Goal: Information Seeking & Learning: Stay updated

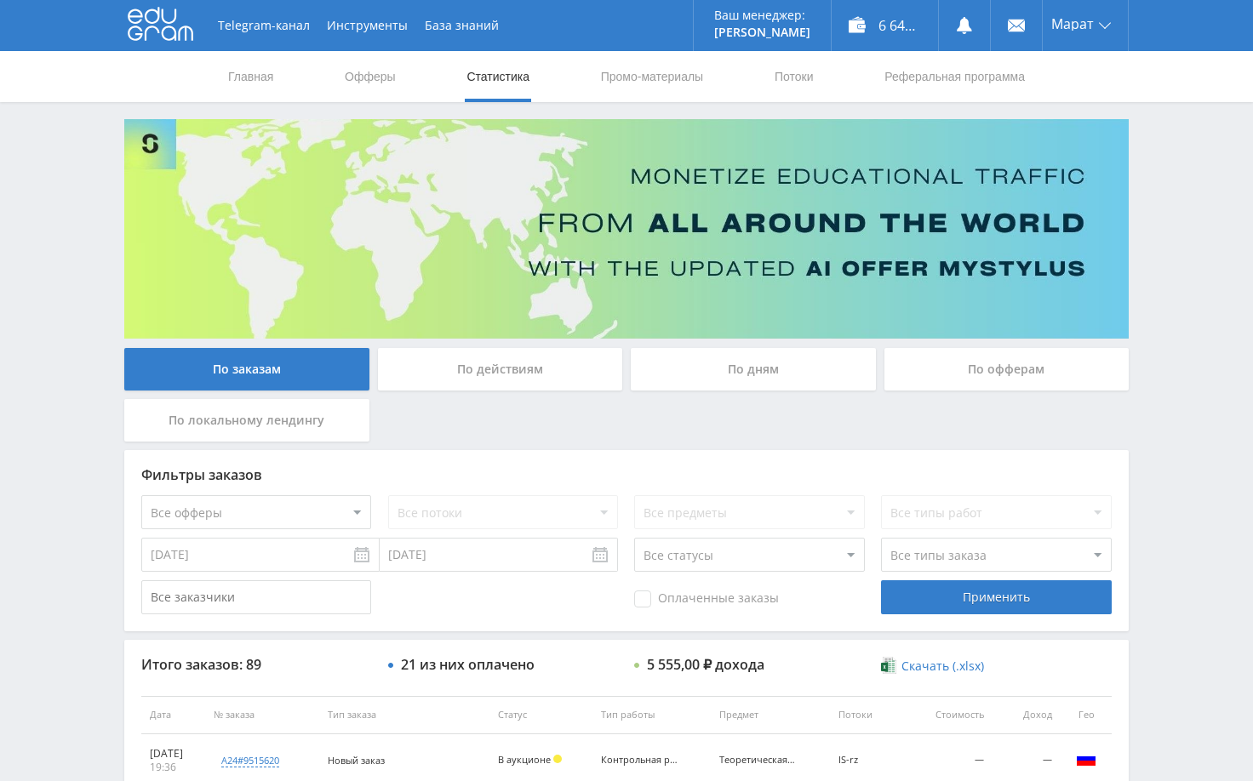
click at [1170, 284] on div "Telegram-канал Инструменты База знаний Ваш менеджер: [PERSON_NAME] Online @edug…" at bounding box center [626, 714] width 1253 height 1429
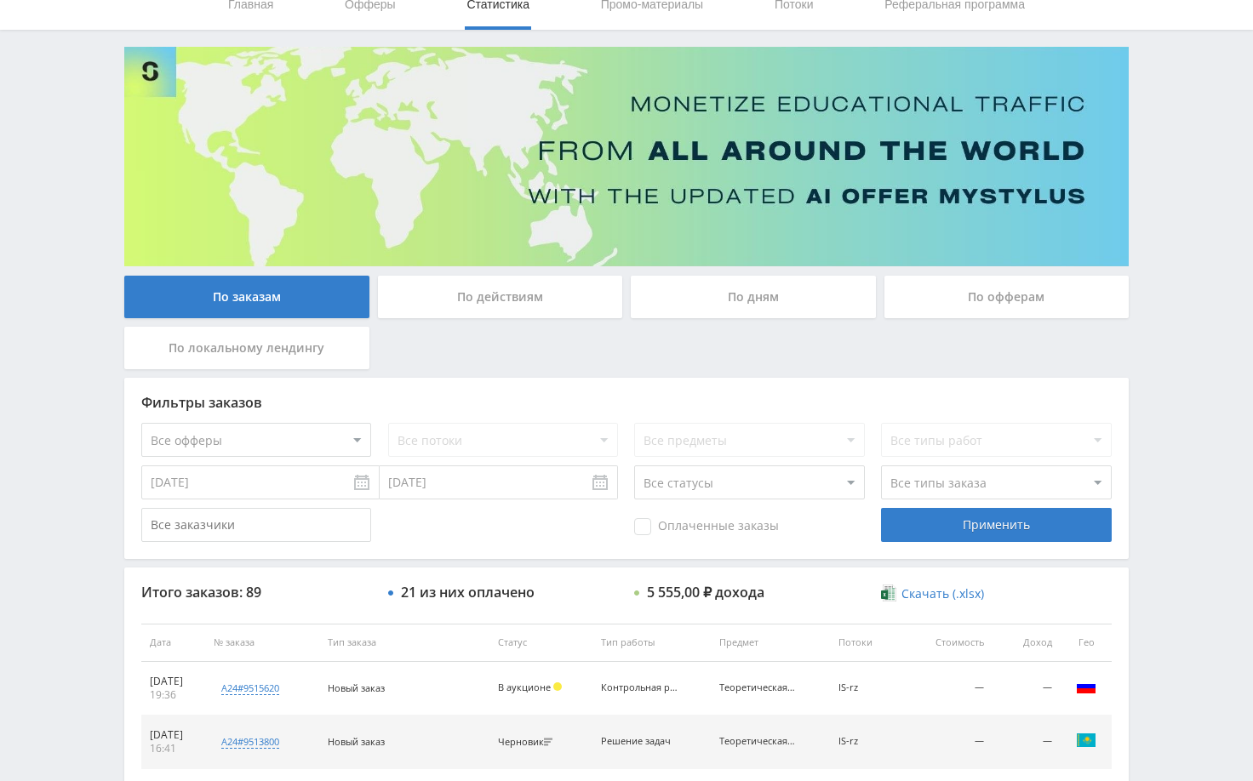
scroll to position [255, 0]
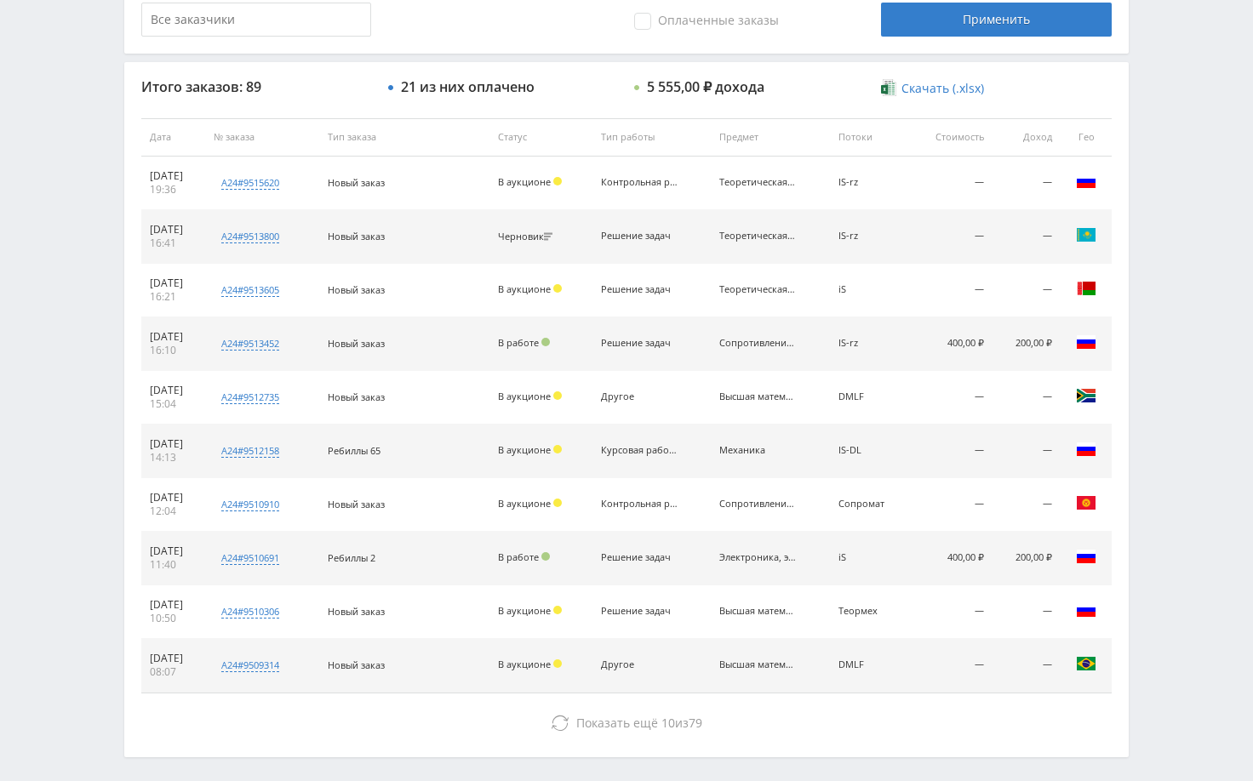
scroll to position [648, 0]
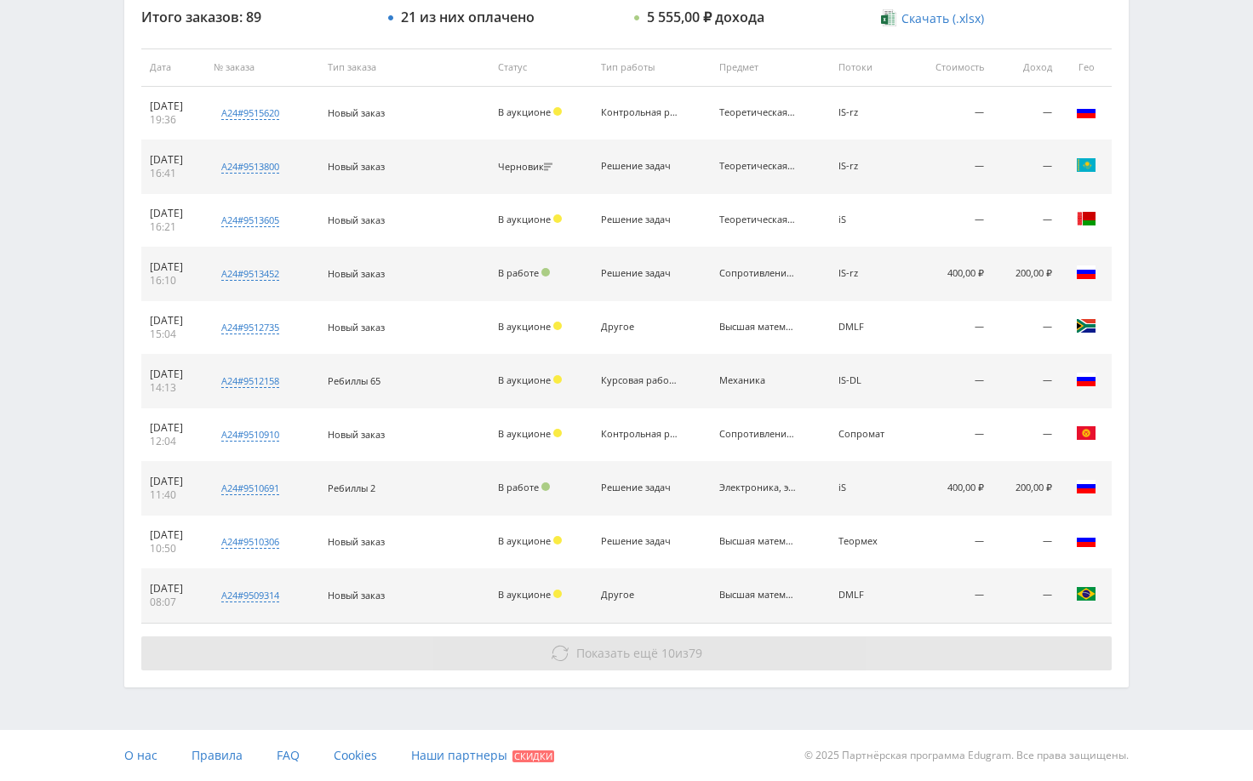
click at [953, 642] on button "Показать ещё 10 из 79" at bounding box center [626, 654] width 970 height 34
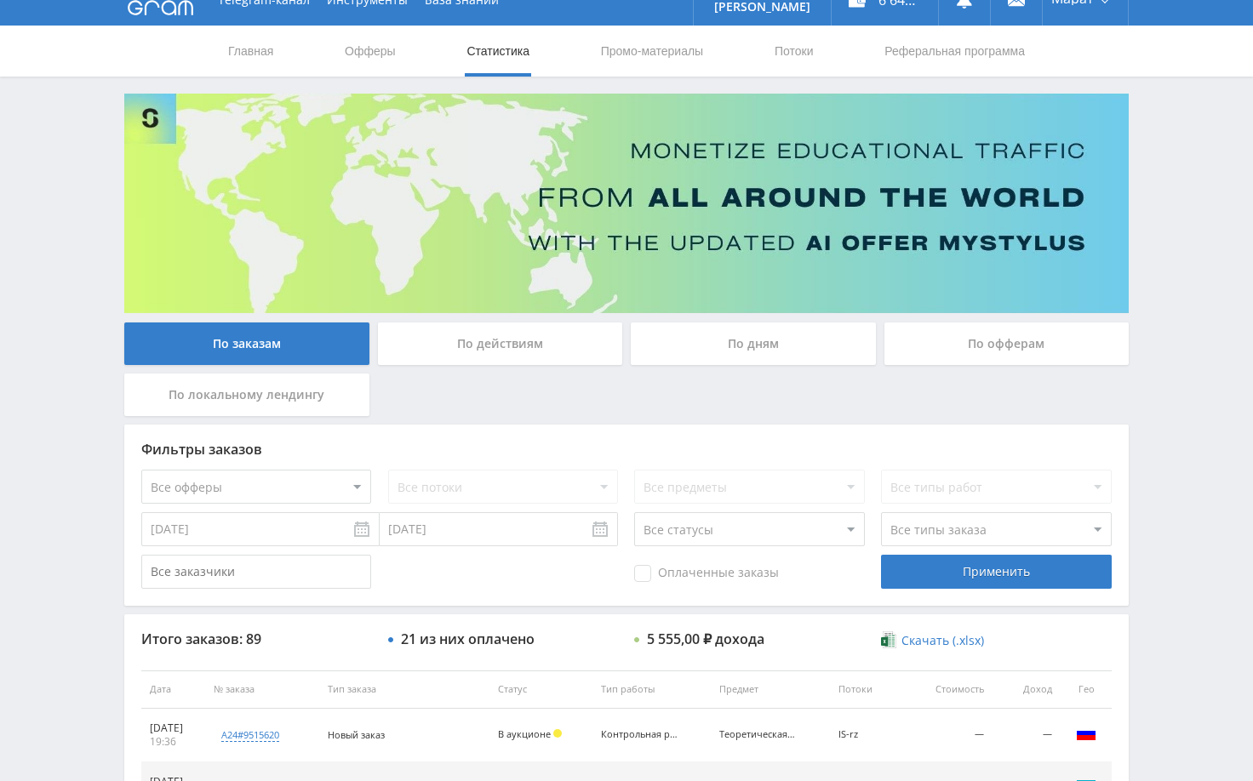
scroll to position [0, 0]
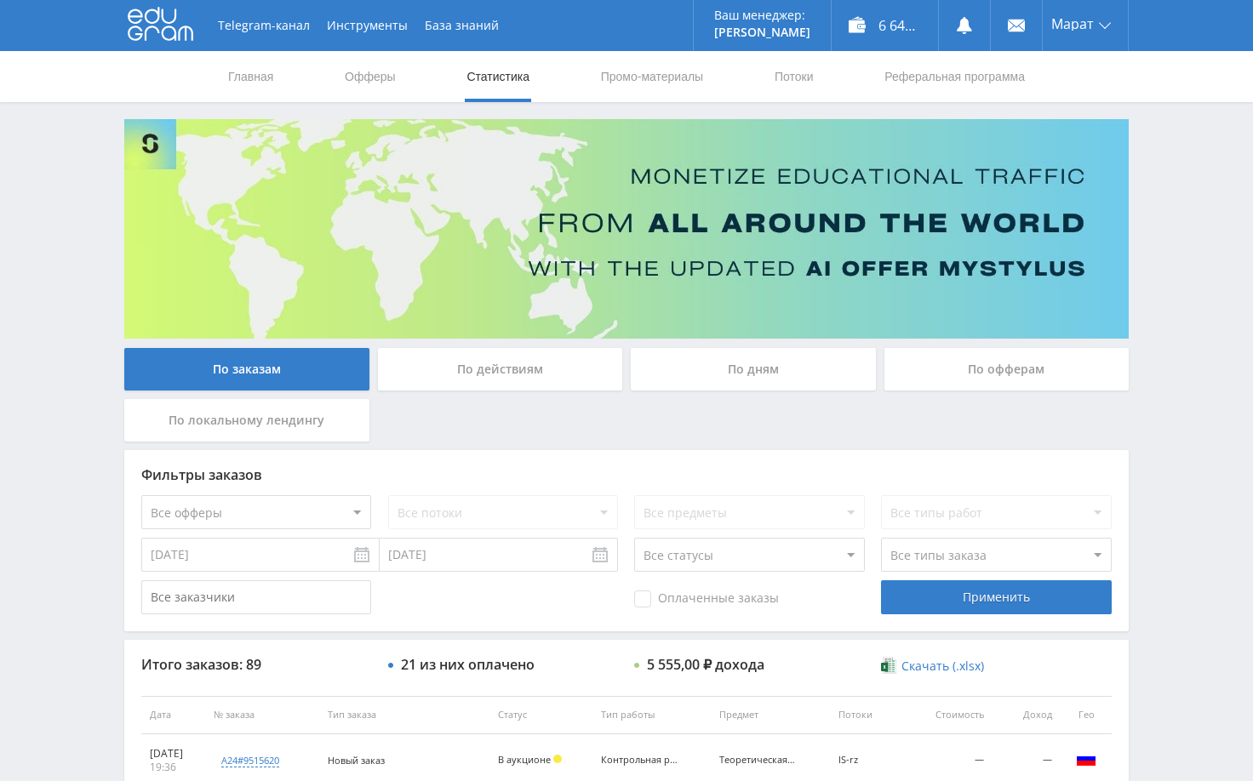
click at [1182, 279] on div "Telegram-канал Инструменты База знаний Ваш менеджер: [PERSON_NAME] Online @edug…" at bounding box center [626, 714] width 1253 height 1429
